Goal: Task Accomplishment & Management: Complete application form

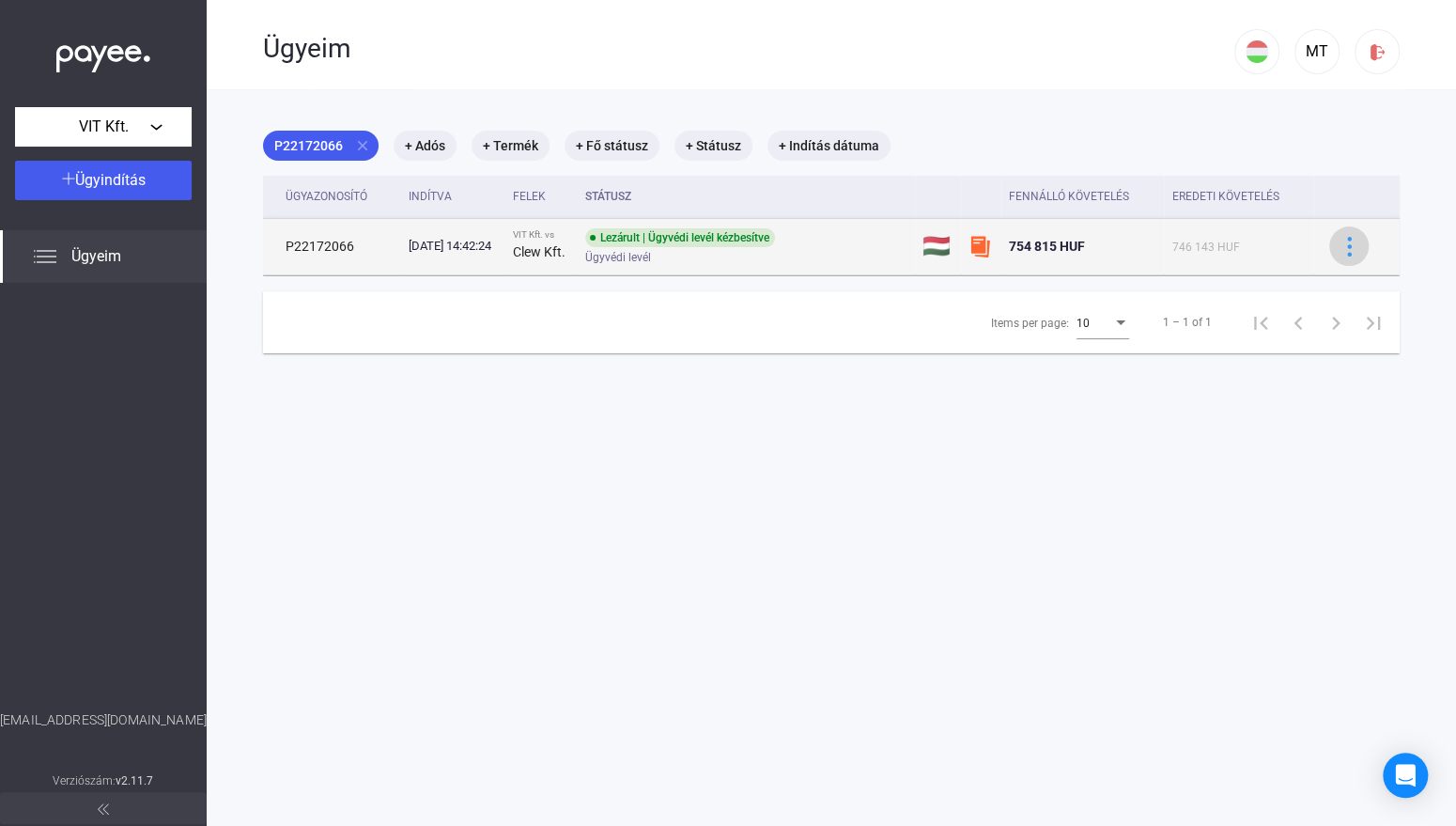
click at [1345, 250] on div at bounding box center [1349, 246] width 28 height 20
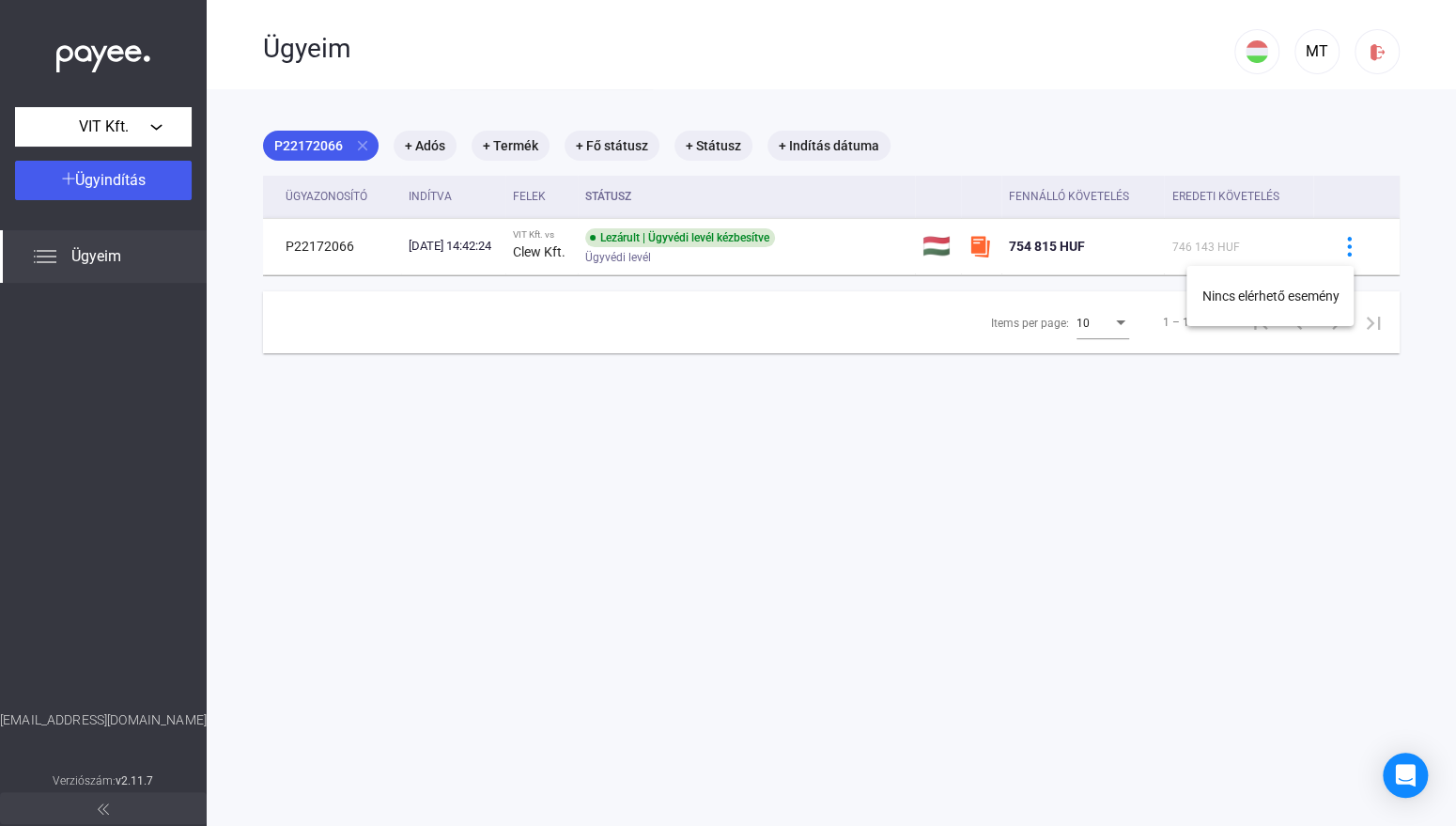
click at [677, 249] on div at bounding box center [728, 413] width 1456 height 826
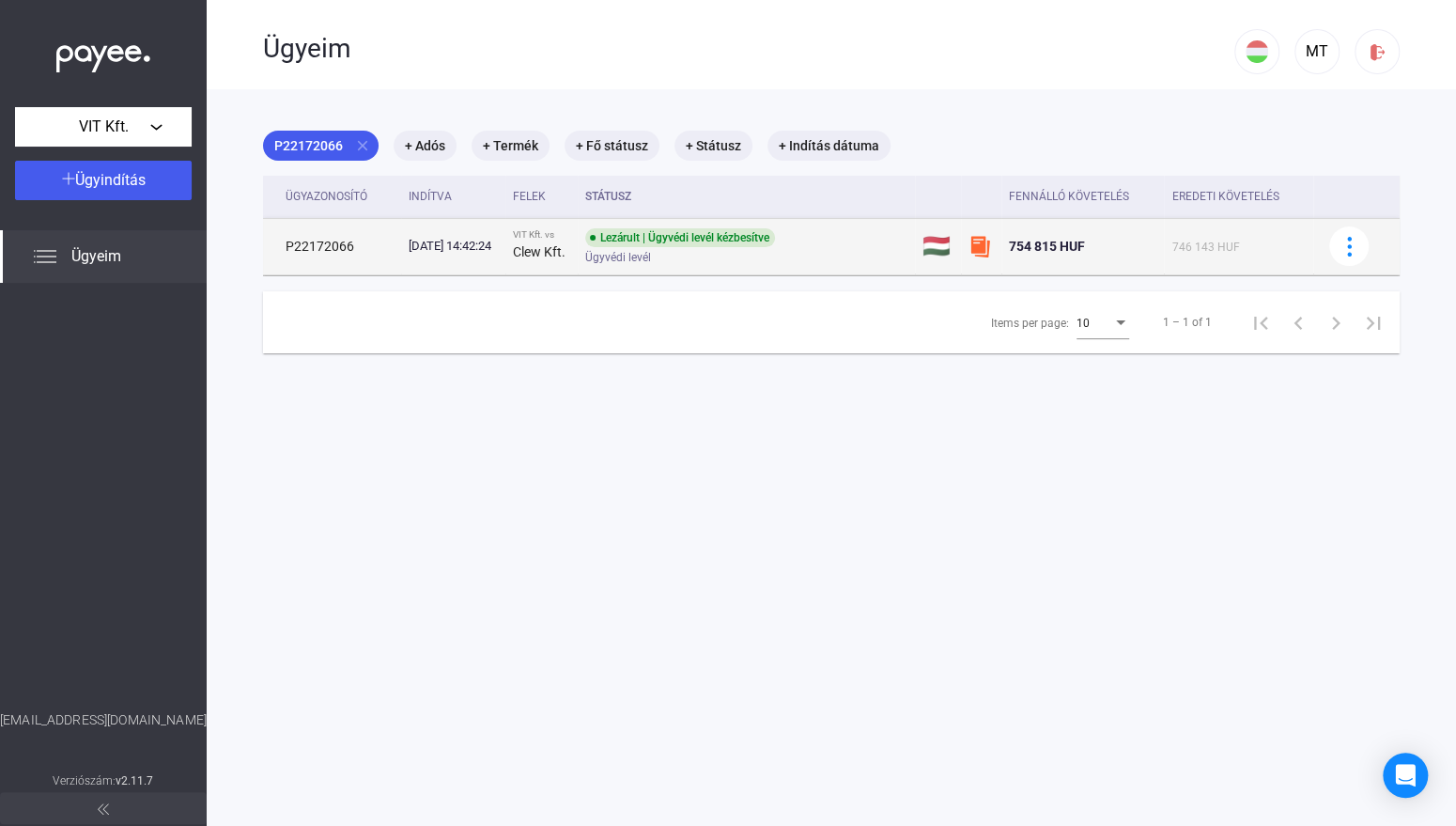
click at [1180, 236] on div "746 143 HUF" at bounding box center [1238, 246] width 134 height 23
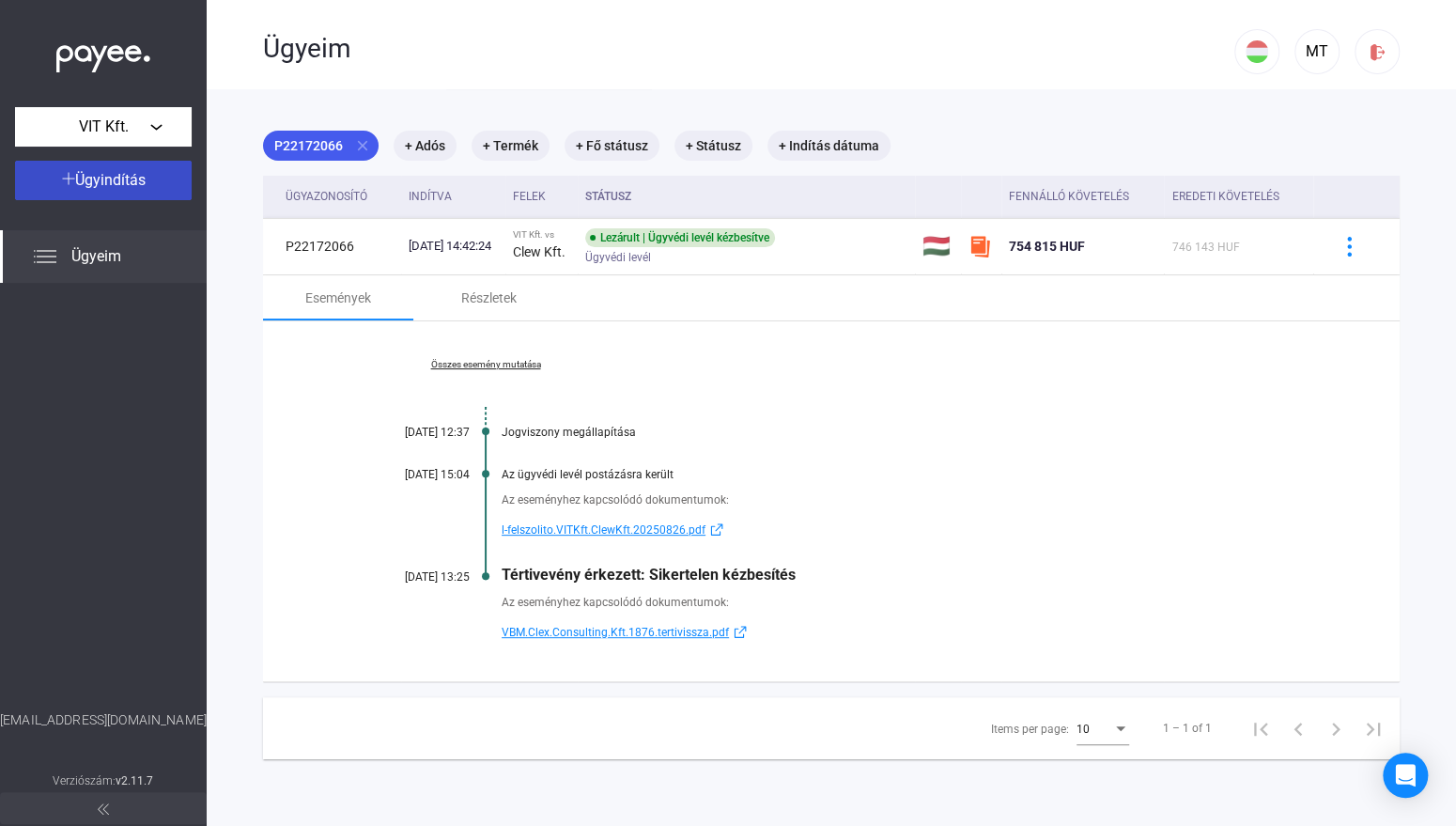
click at [76, 195] on button "Ügyindítás" at bounding box center [103, 180] width 177 height 39
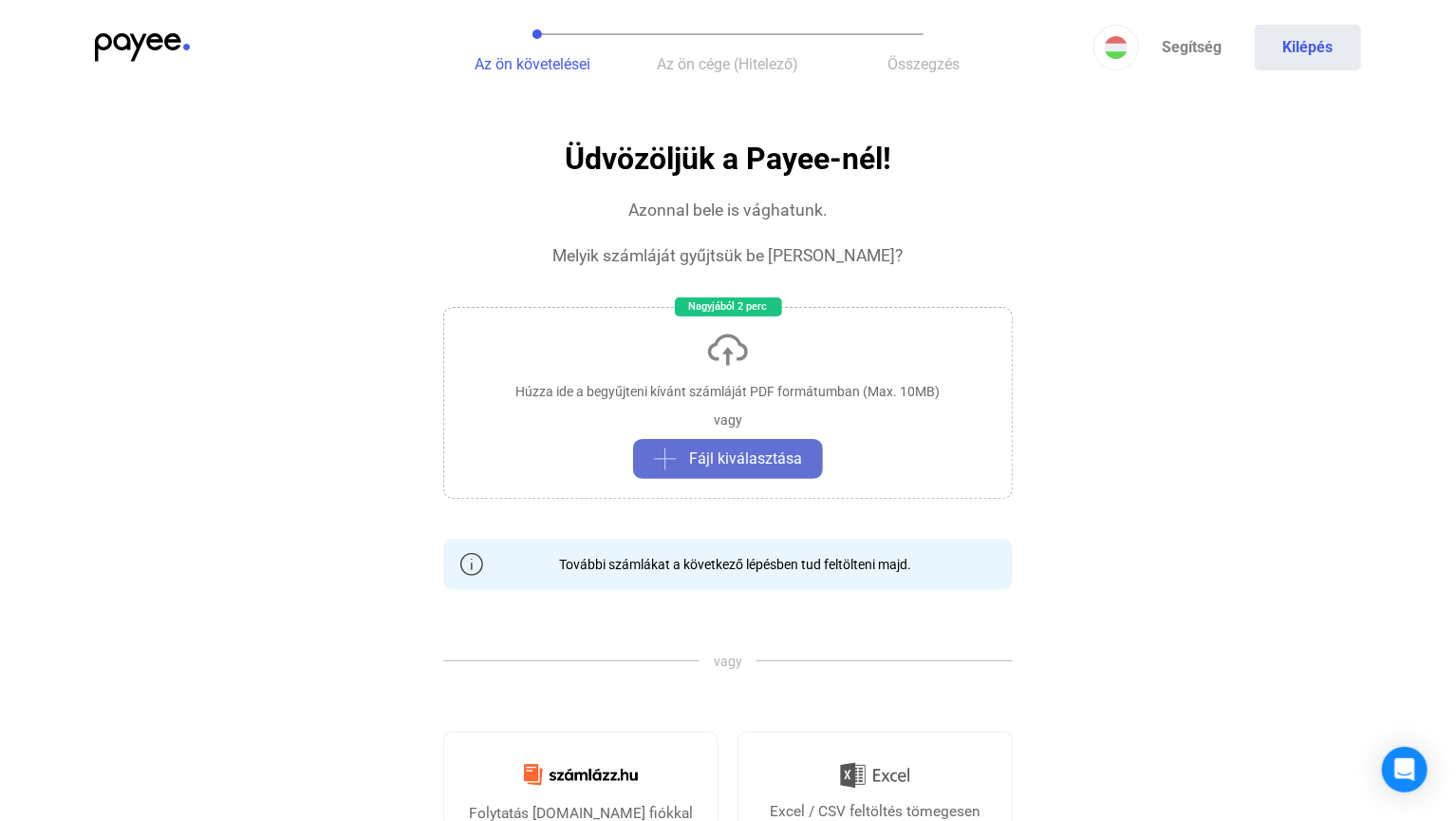
click at [746, 459] on span "Fájl kiválasztása" at bounding box center [746, 459] width 113 height 23
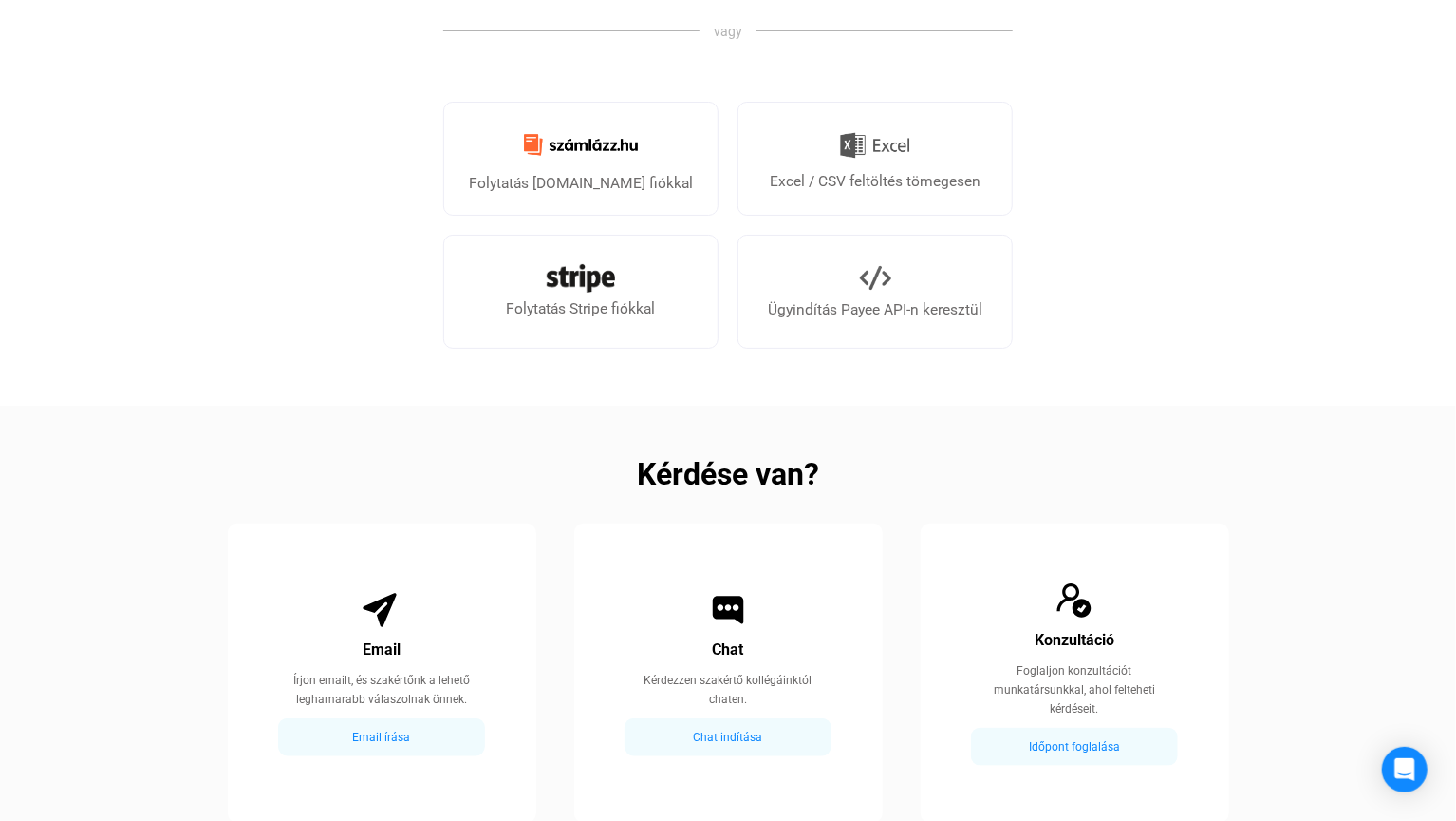
scroll to position [636, 0]
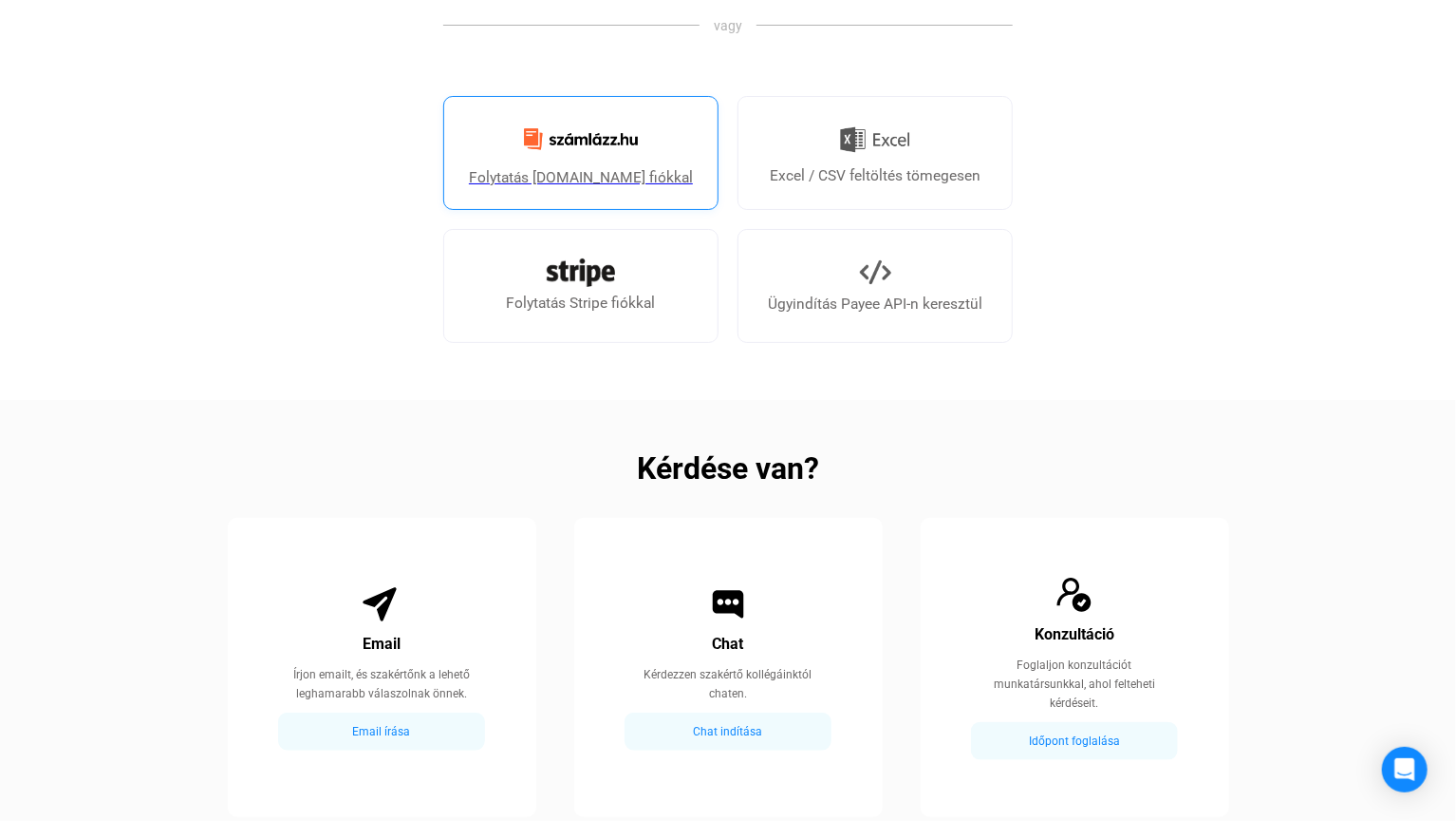
click at [635, 162] on link "Folytatás [DOMAIN_NAME] fiókkal" at bounding box center [581, 153] width 275 height 114
